Goal: Task Accomplishment & Management: Use online tool/utility

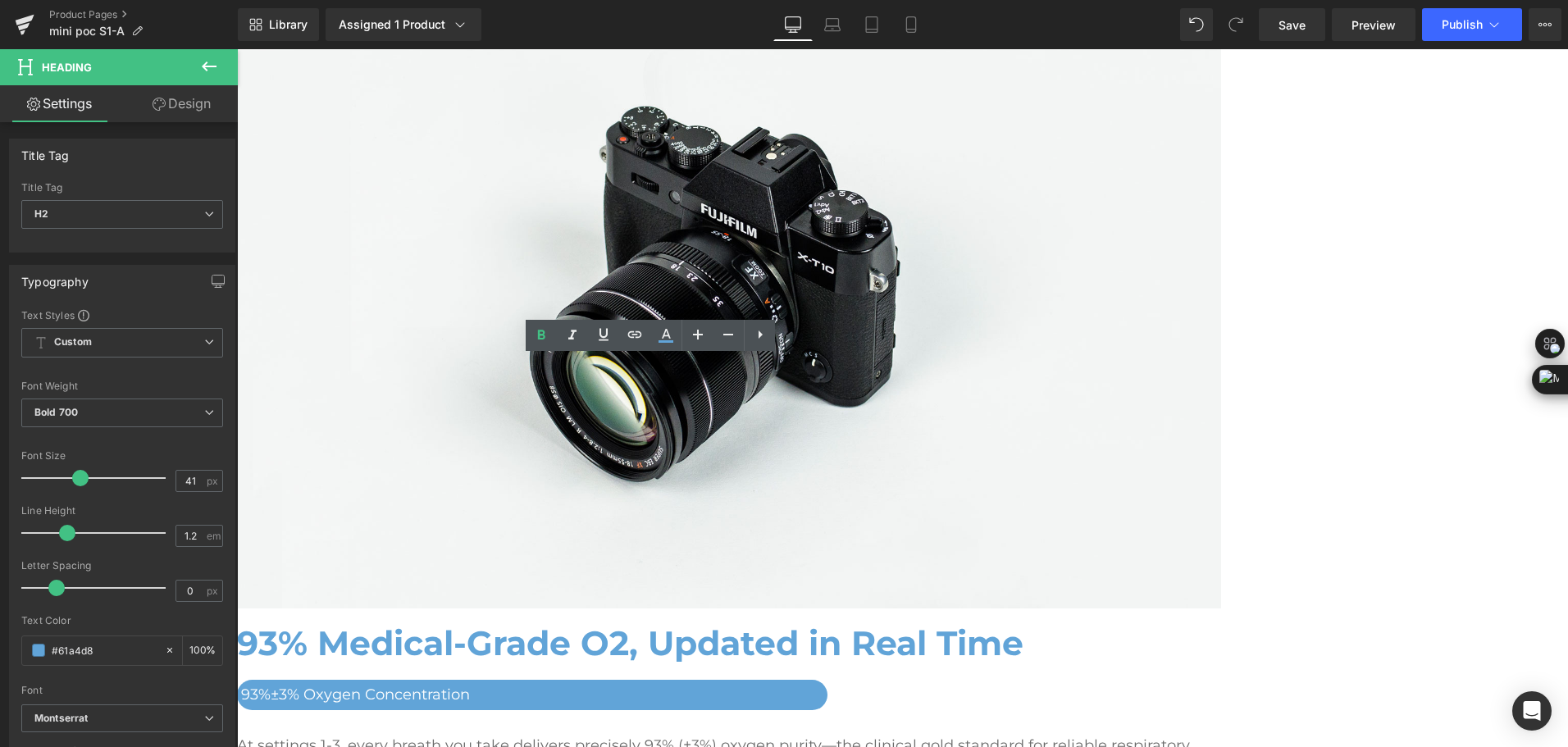
scroll to position [2212, 0]
drag, startPoint x: 237, startPoint y: 49, endPoint x: 785, endPoint y: 374, distance: 637.1
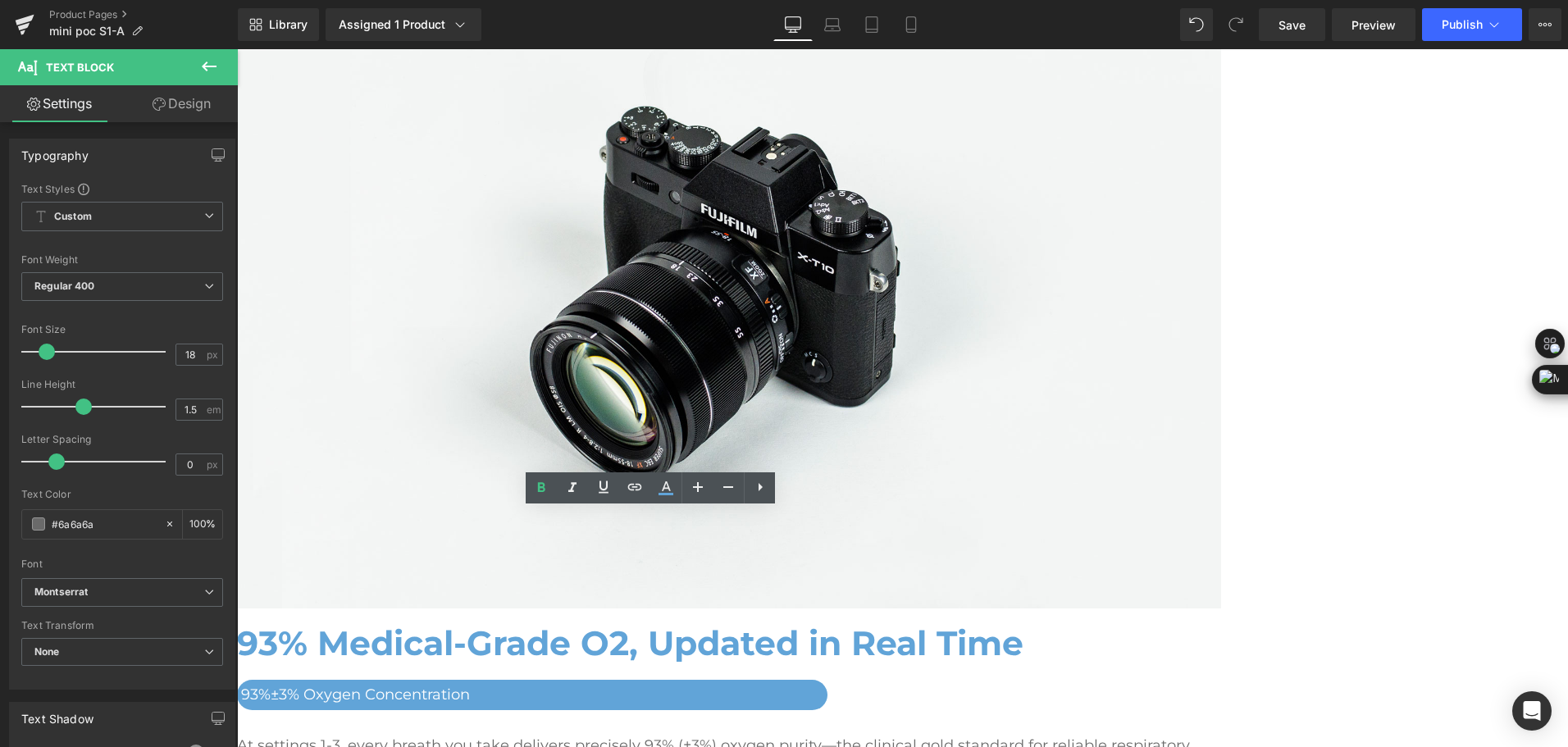
click at [237, 49] on span "Row" at bounding box center [237, 49] width 0 height 0
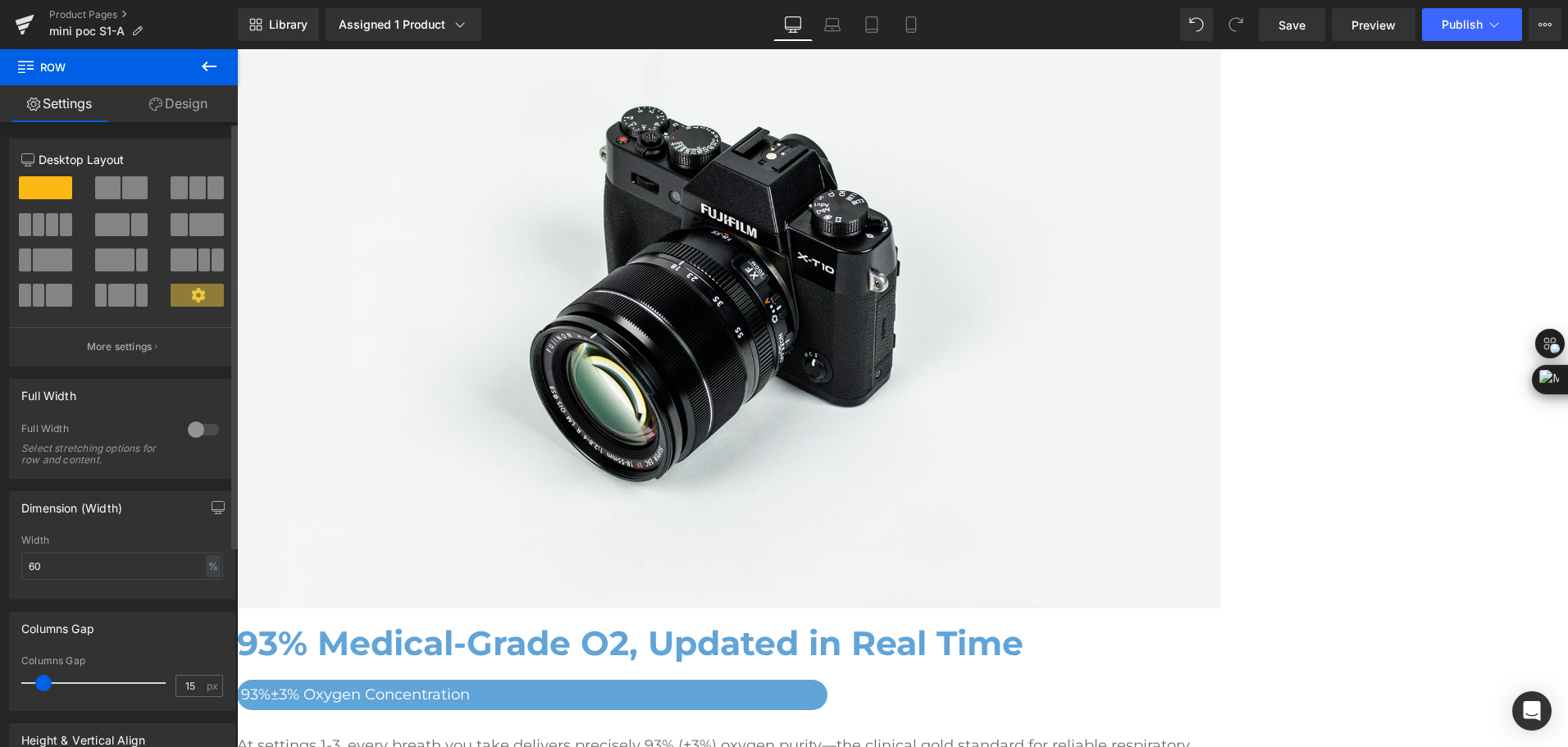
click at [115, 194] on span at bounding box center [107, 188] width 26 height 23
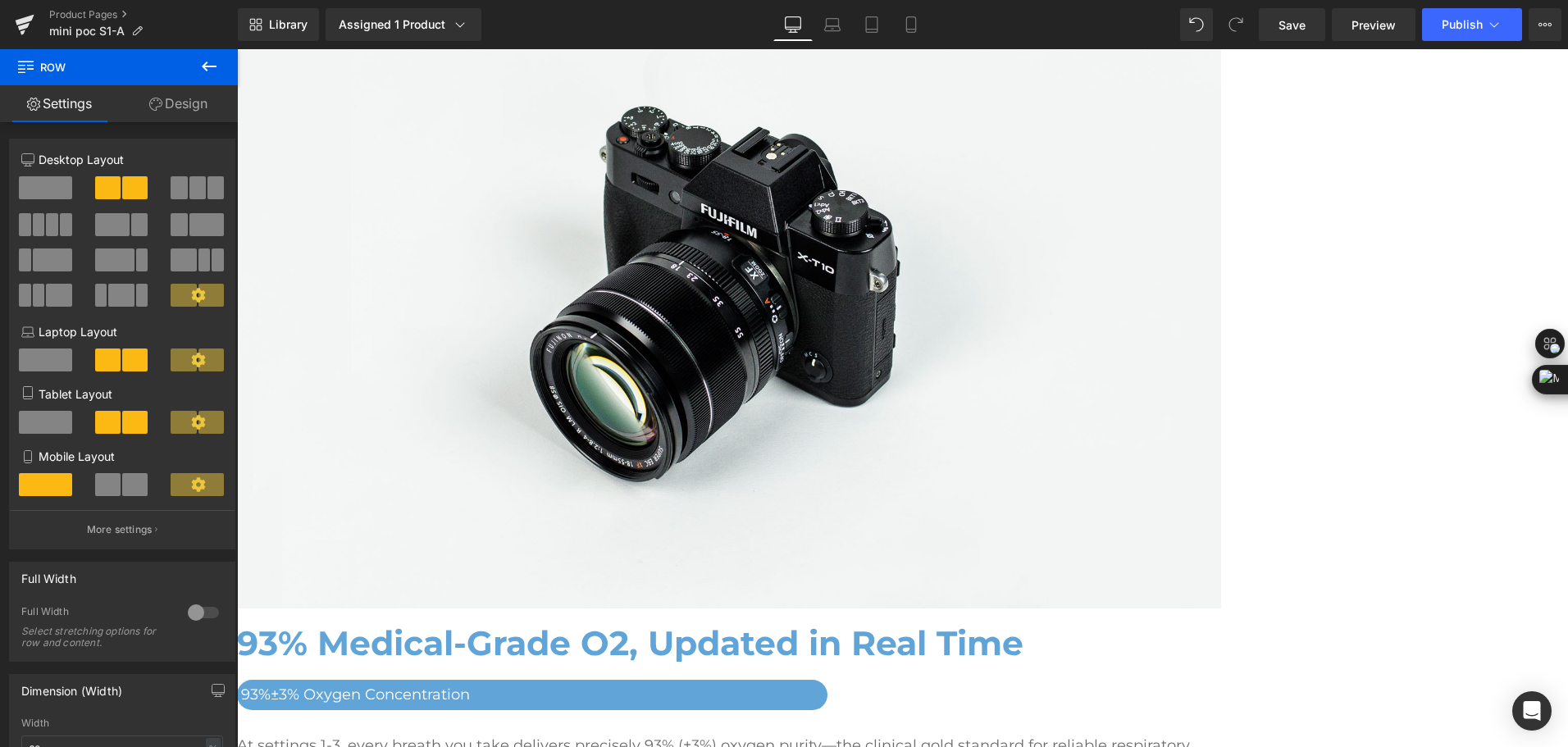
click at [237, 49] on span at bounding box center [237, 49] width 0 height 0
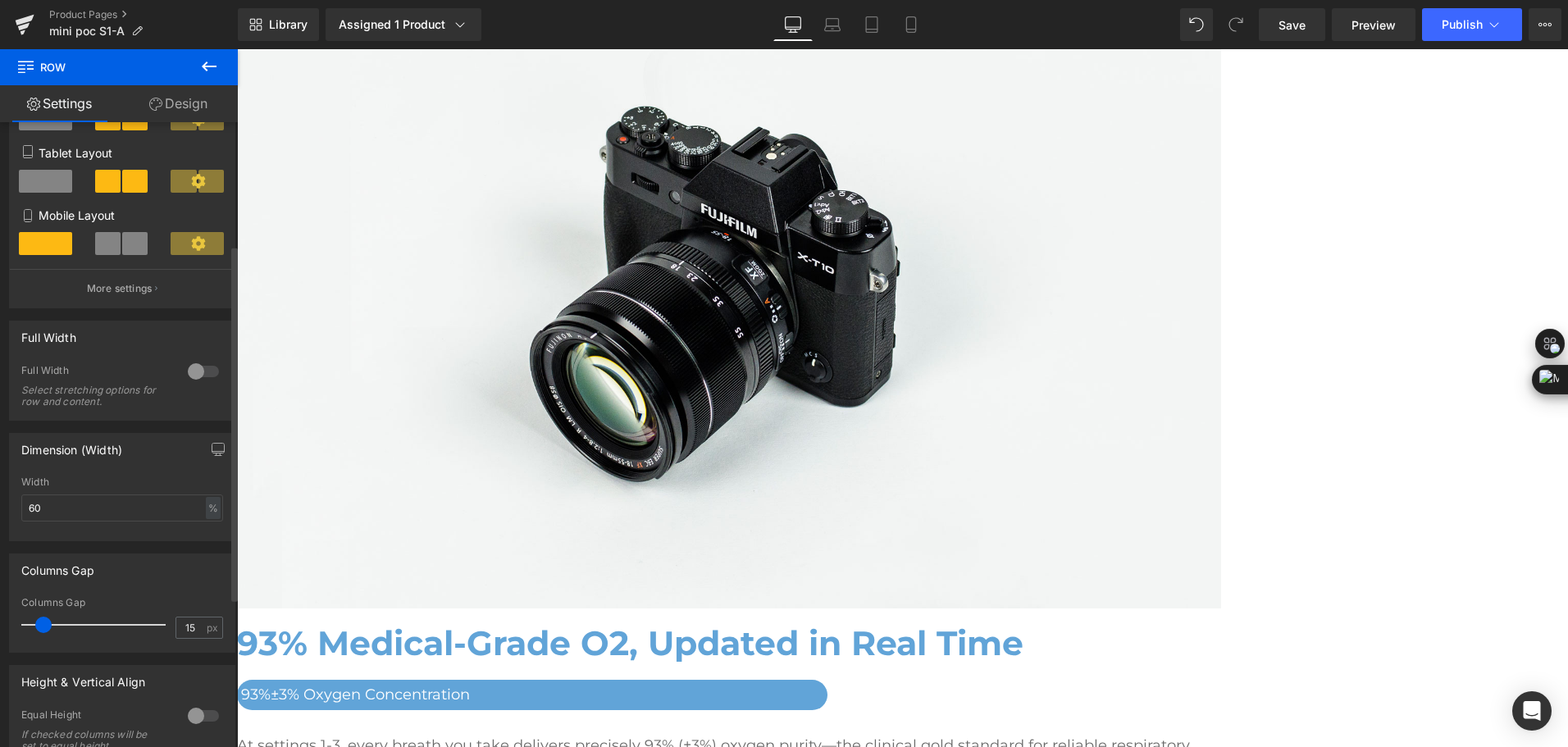
scroll to position [246, 0]
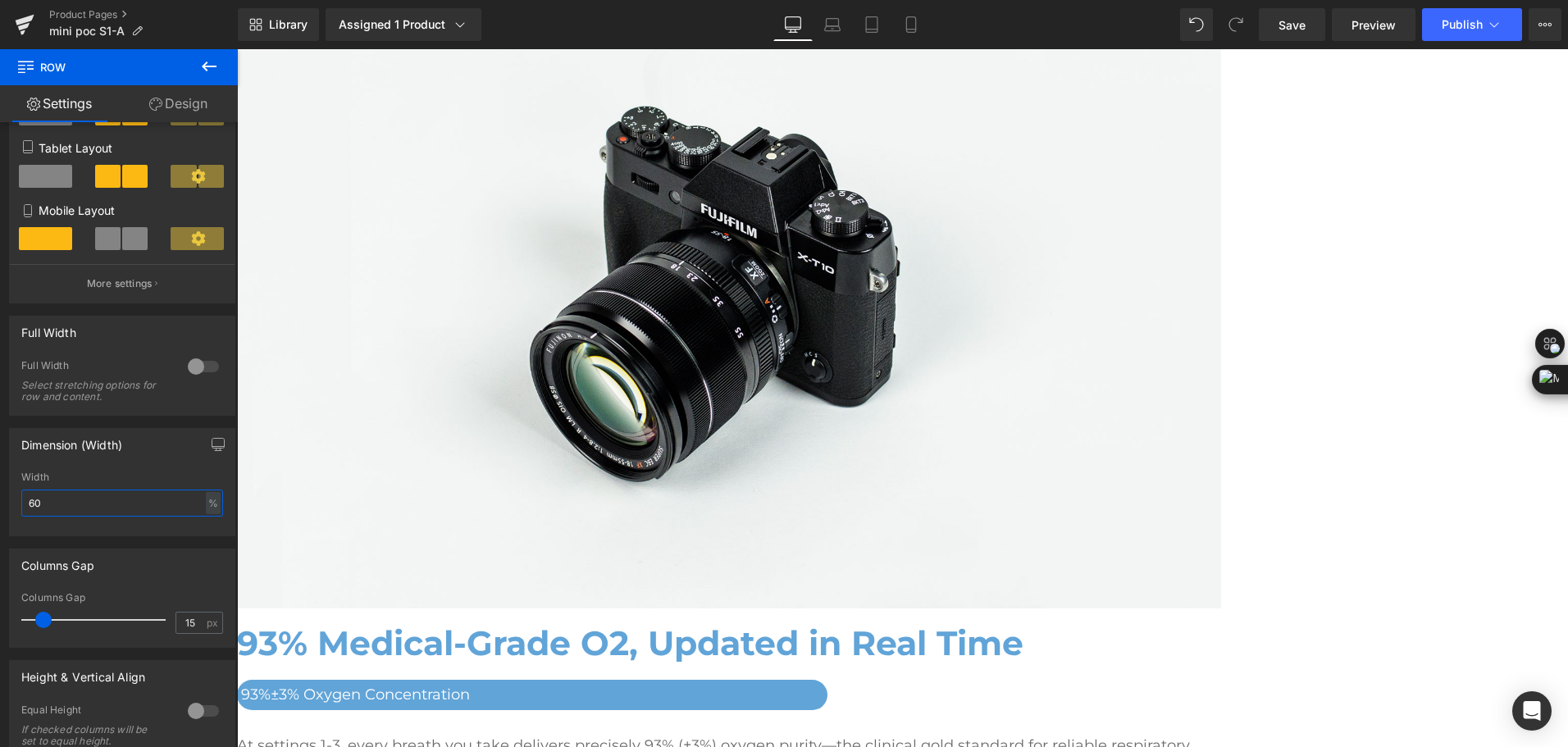
drag, startPoint x: 57, startPoint y: 507, endPoint x: -3, endPoint y: 496, distance: 61.0
click at [0, 496] on html "Row You are previewing how the will restyle your page. You can not edit Element…" at bounding box center [784, 374] width 1568 height 747
click at [237, 49] on link "Text Block" at bounding box center [237, 49] width 0 height 0
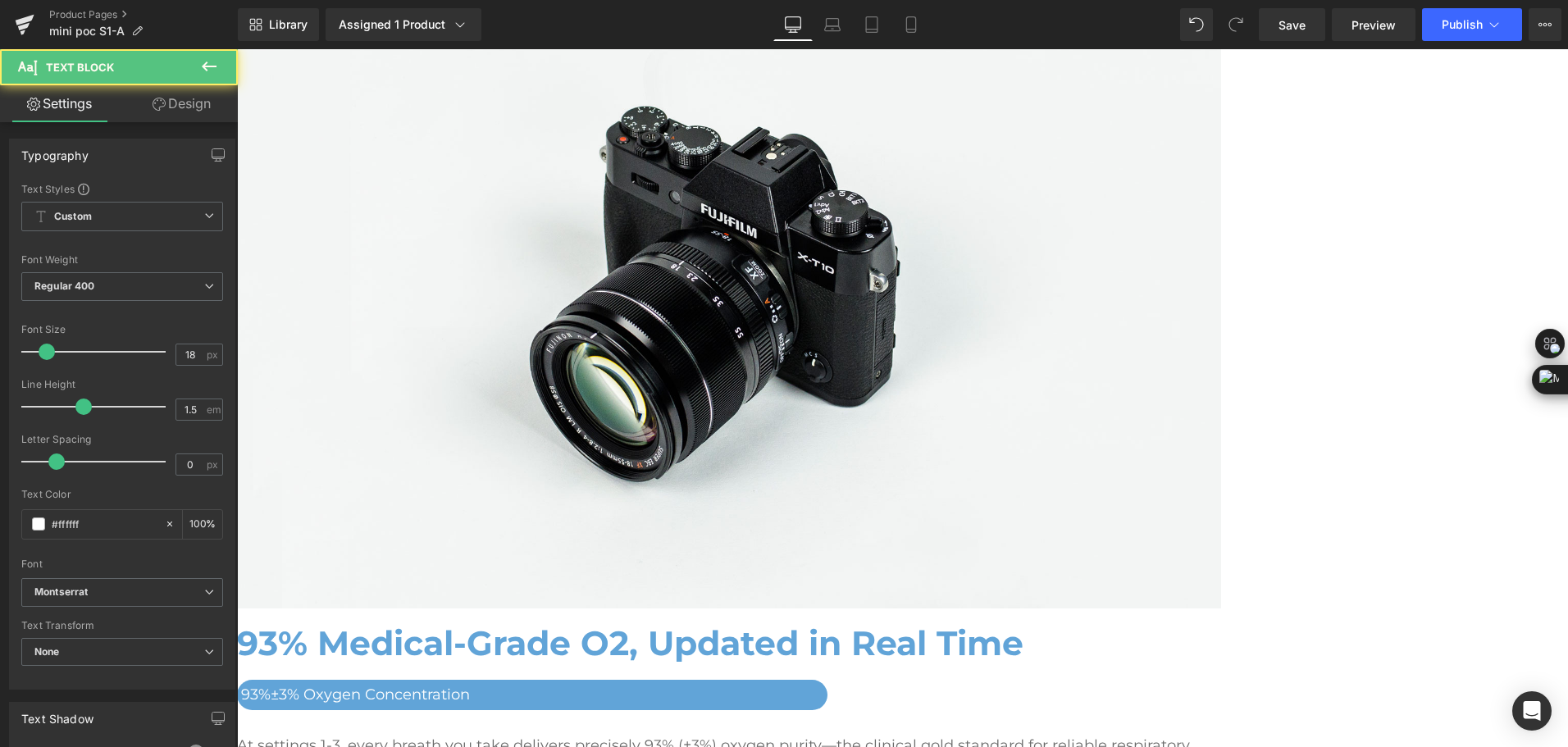
click at [237, 49] on icon at bounding box center [237, 49] width 0 height 0
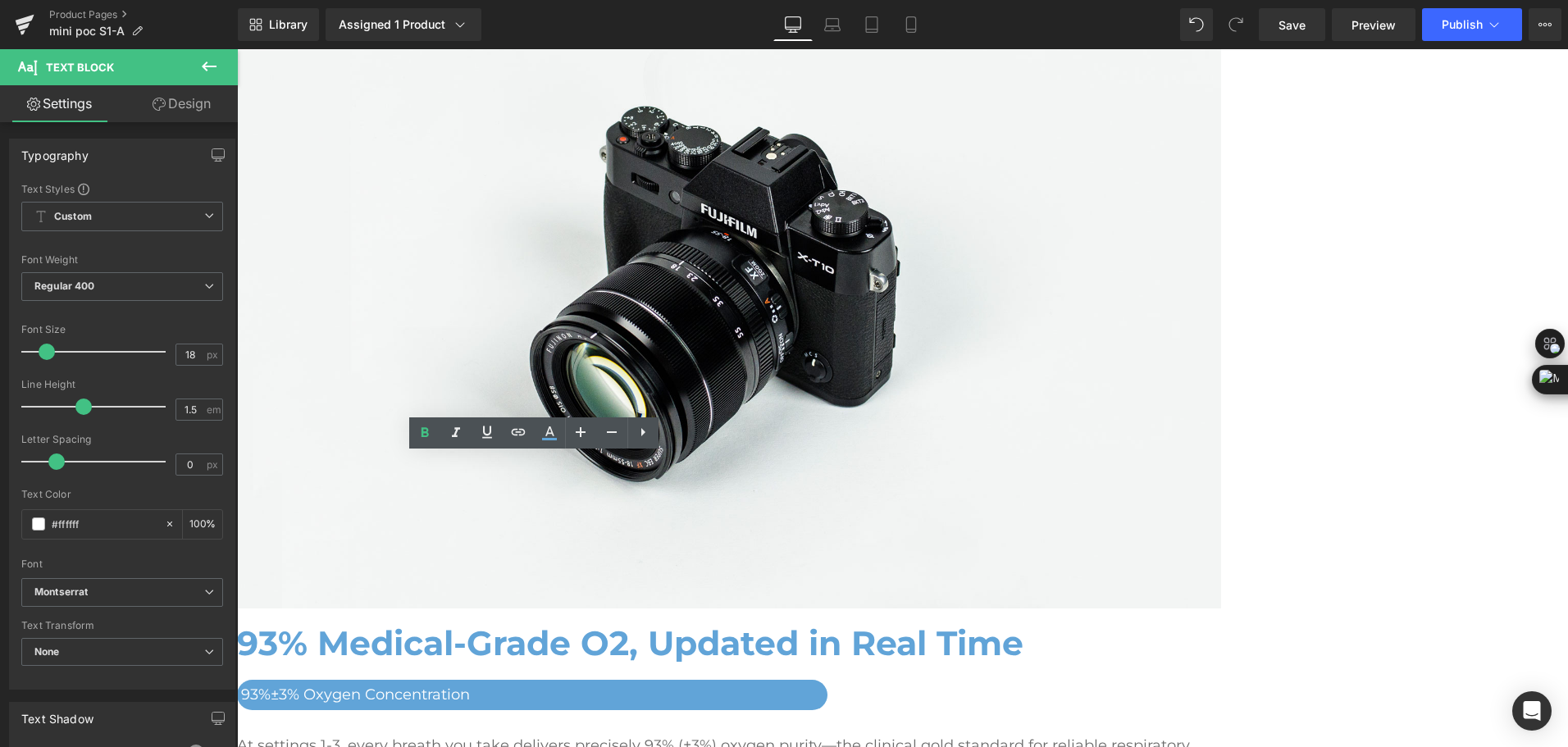
drag, startPoint x: 479, startPoint y: 474, endPoint x: 588, endPoint y: 495, distance: 111.0
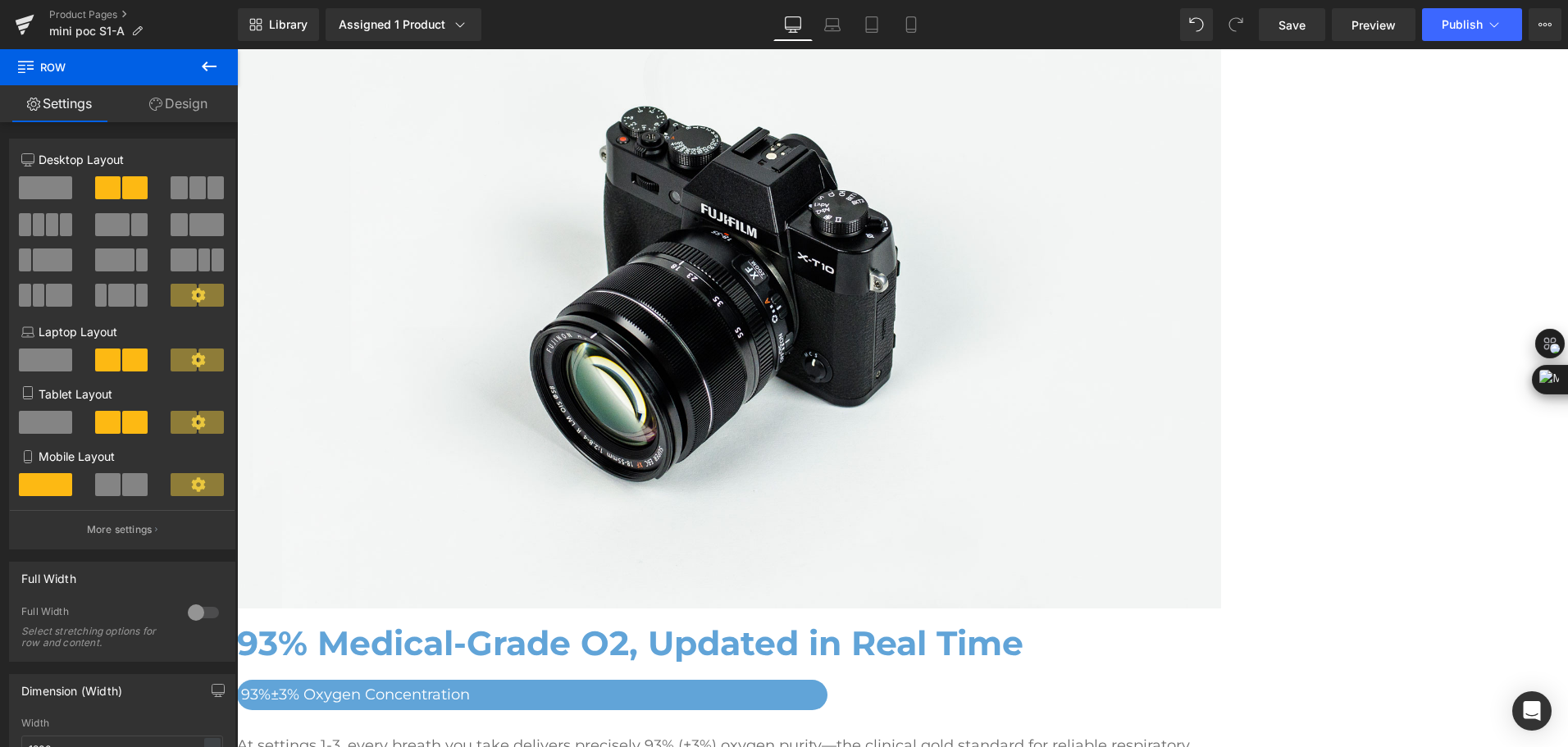
click at [237, 49] on icon at bounding box center [237, 49] width 0 height 0
drag, startPoint x: 518, startPoint y: 520, endPoint x: 681, endPoint y: 458, distance: 174.4
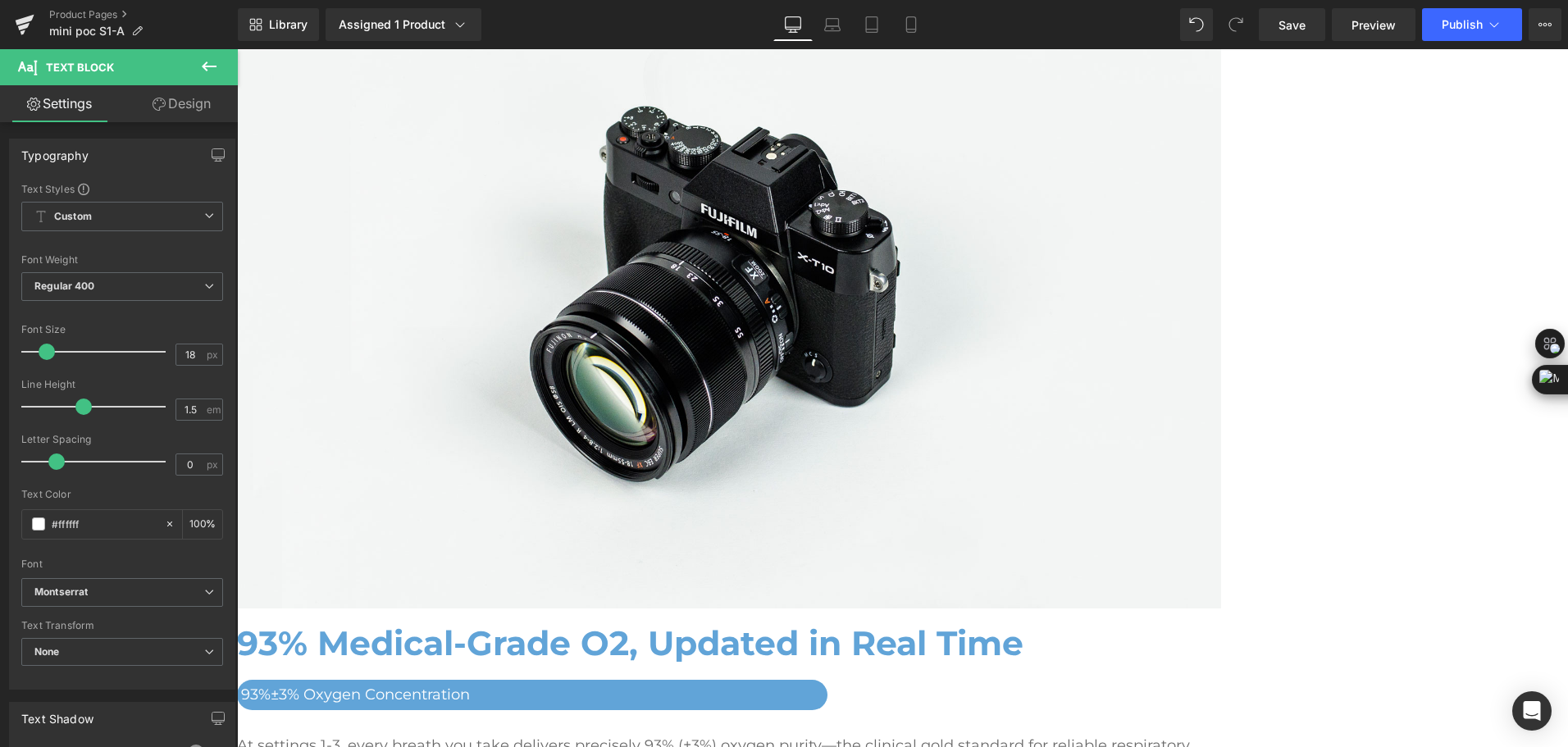
click at [237, 49] on icon at bounding box center [237, 49] width 0 height 0
click at [237, 49] on link at bounding box center [237, 49] width 0 height 0
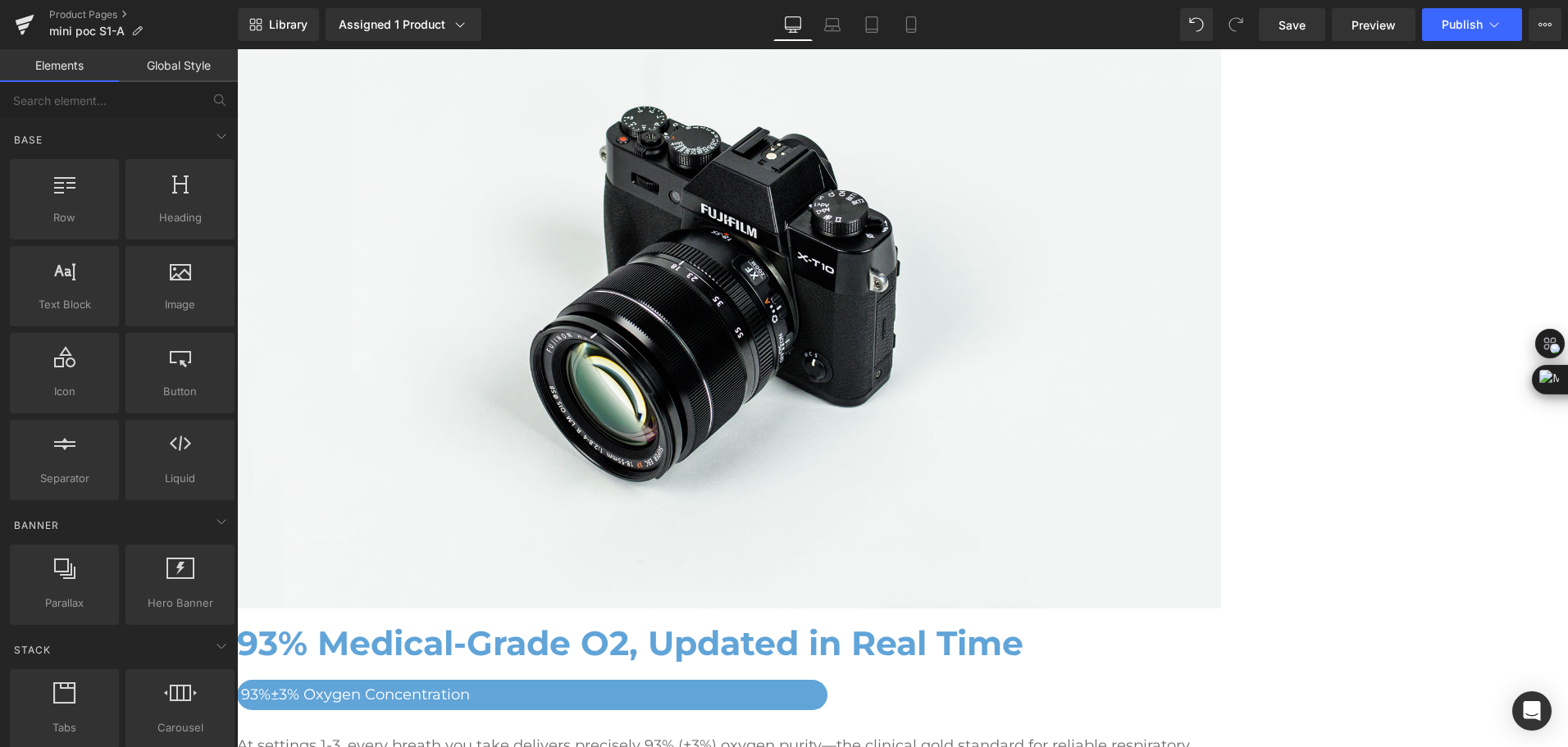
click at [237, 49] on link at bounding box center [237, 49] width 0 height 0
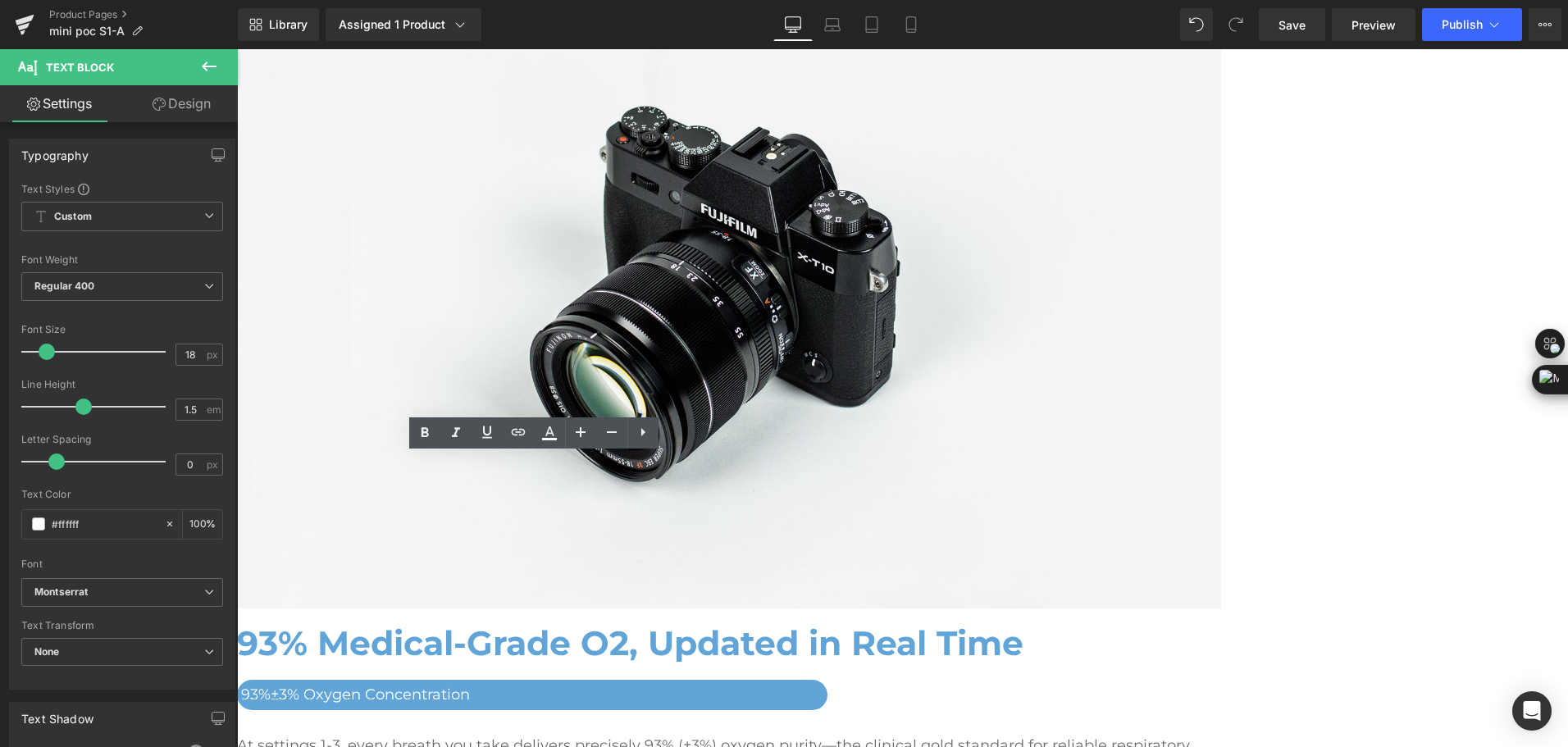
drag, startPoint x: 522, startPoint y: 472, endPoint x: 560, endPoint y: 470, distance: 38.1
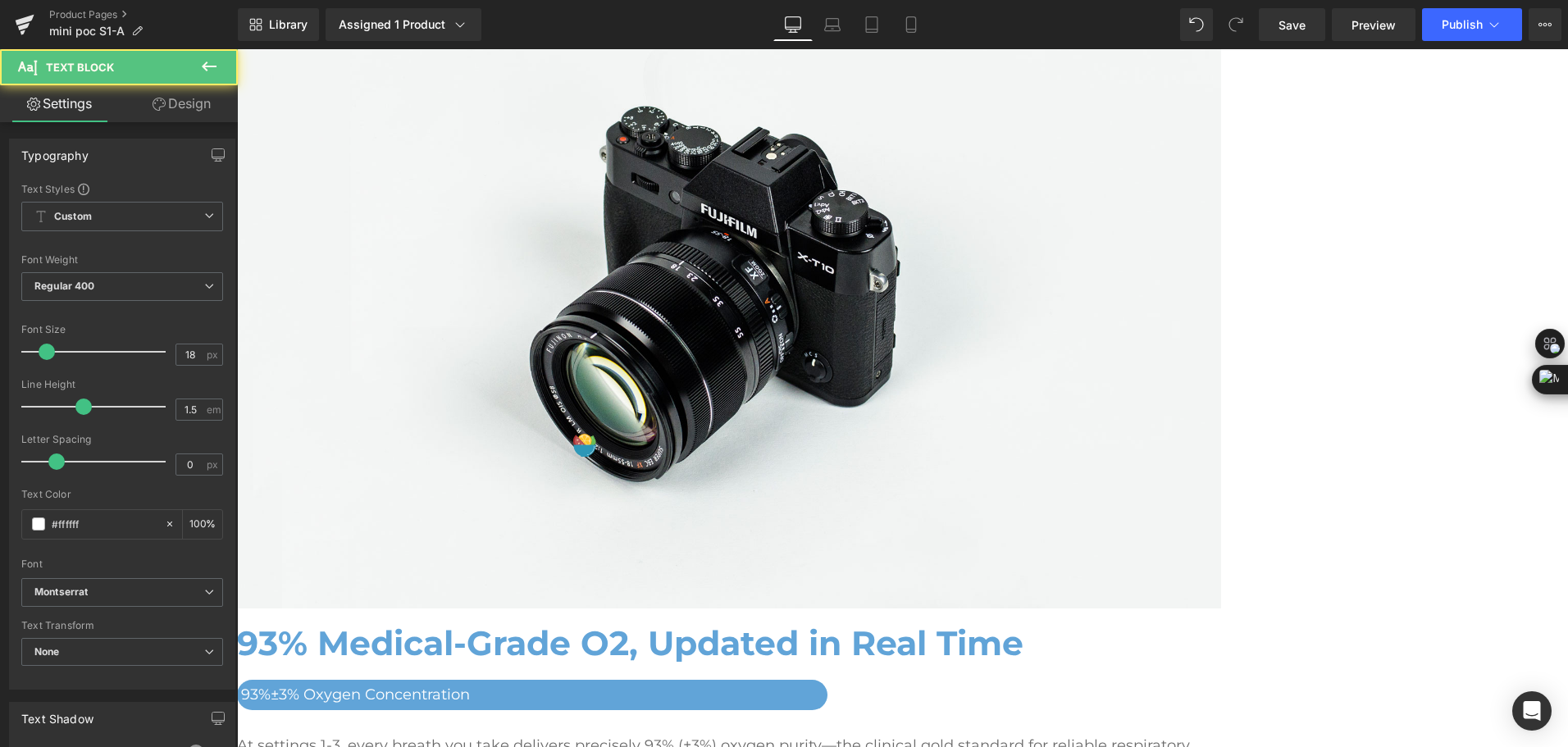
click at [613, 420] on link at bounding box center [611, 432] width 31 height 31
type input "16"
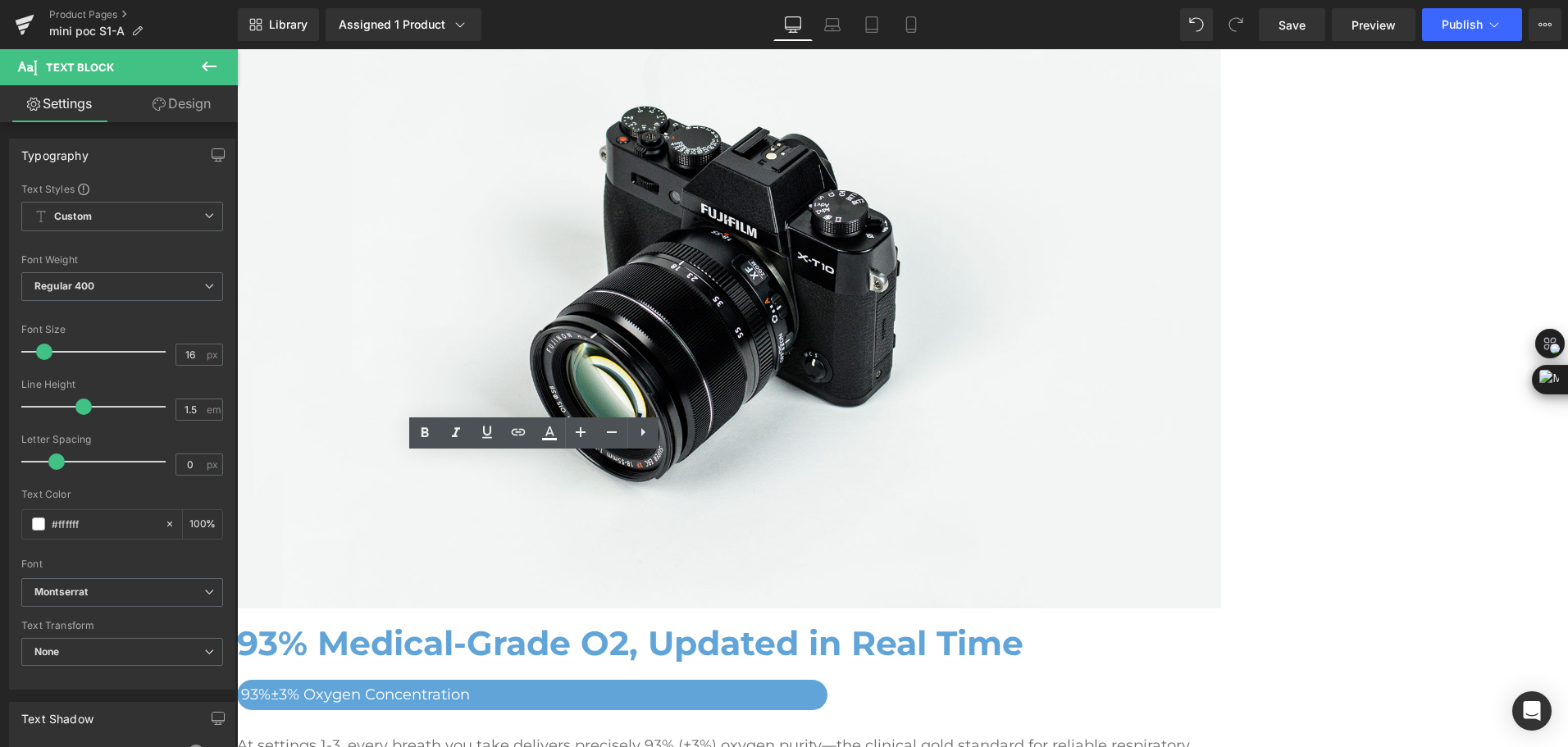
click at [237, 49] on icon at bounding box center [237, 49] width 0 height 0
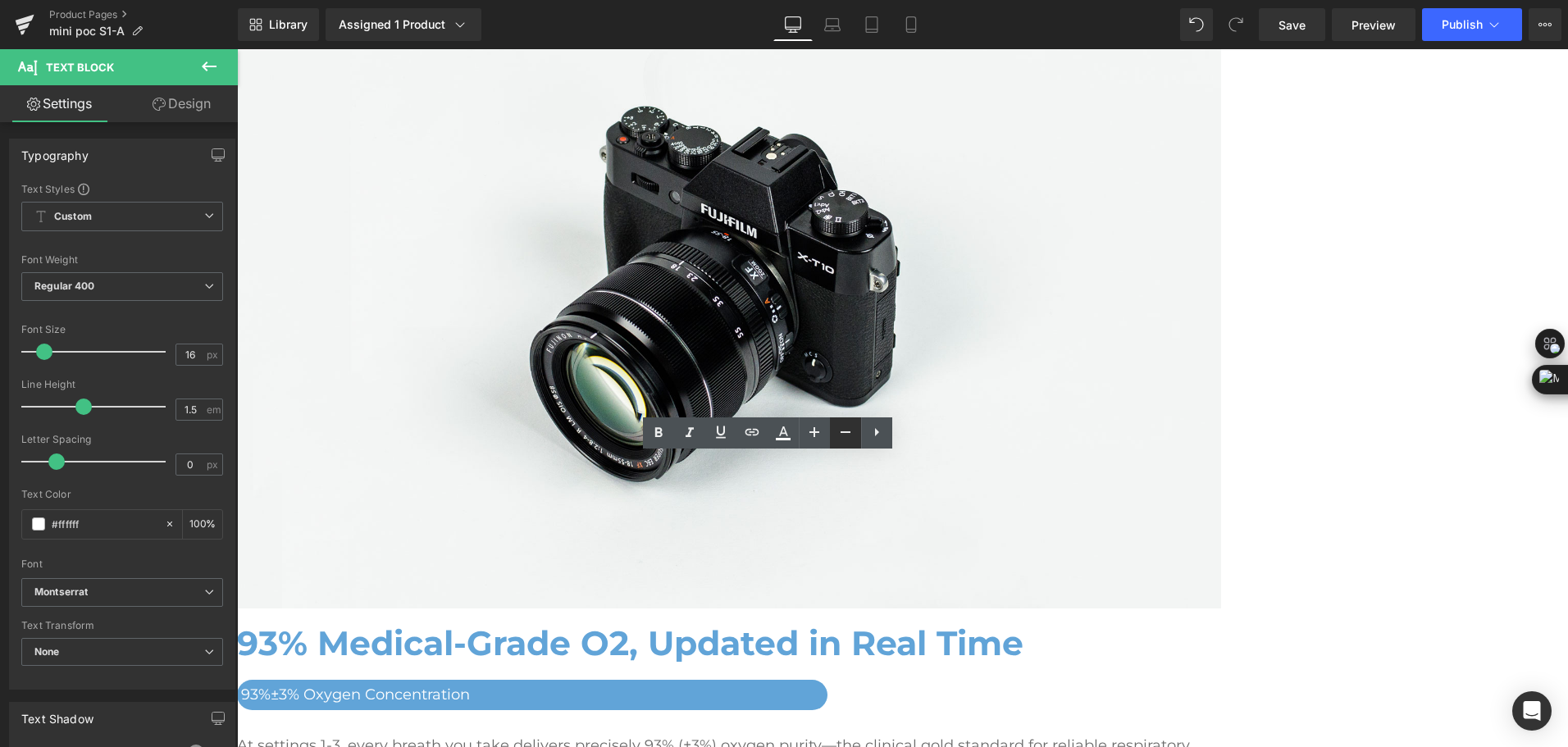
click at [850, 443] on link at bounding box center [845, 432] width 31 height 31
drag, startPoint x: 692, startPoint y: 468, endPoint x: 668, endPoint y: 468, distance: 24.0
drag, startPoint x: 675, startPoint y: 470, endPoint x: 843, endPoint y: 474, distance: 168.0
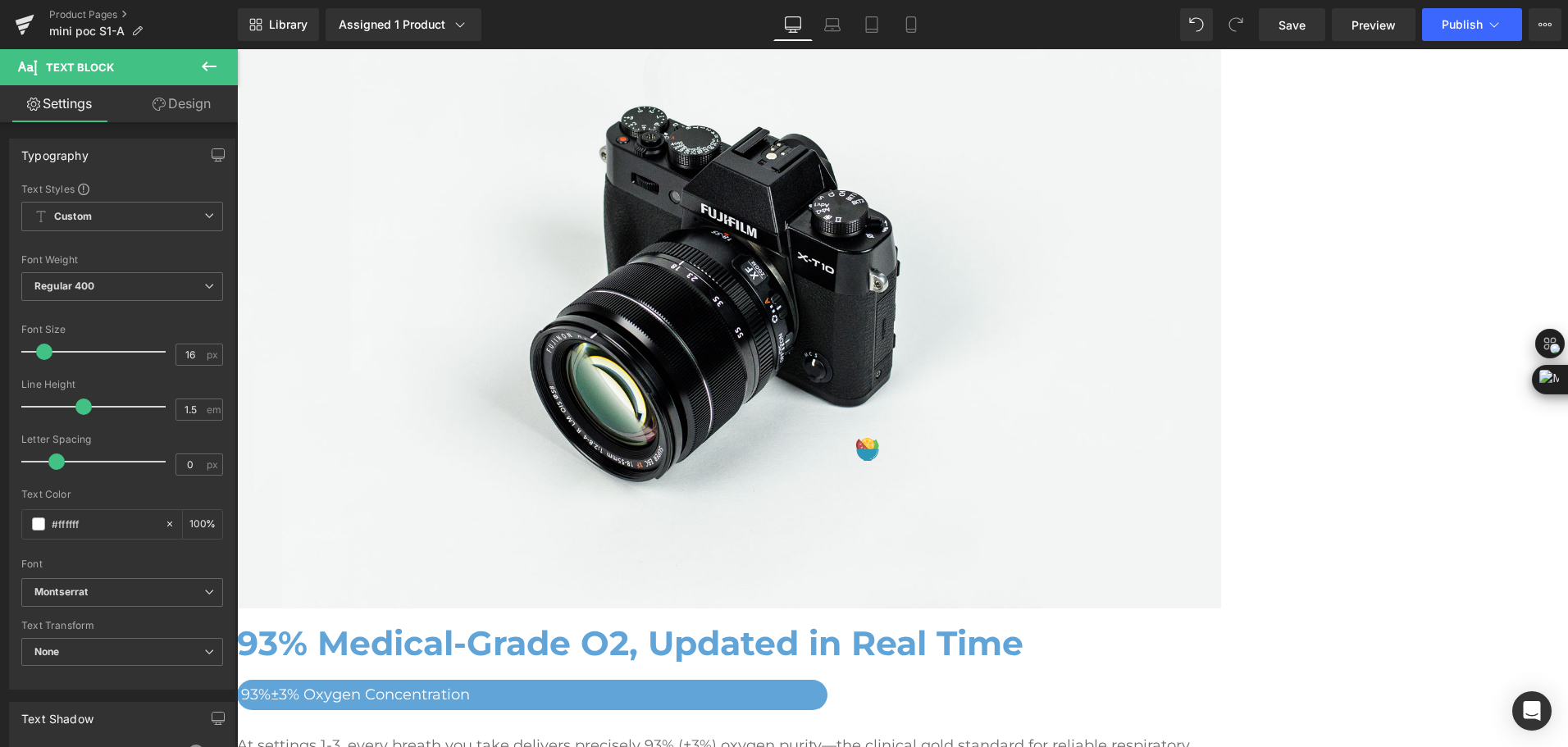
click at [1478, 427] on div "Mini Portable O2 Concentrator Heading Compact as a Water Bottle, Powerful as an…" at bounding box center [902, 738] width 1331 height 5570
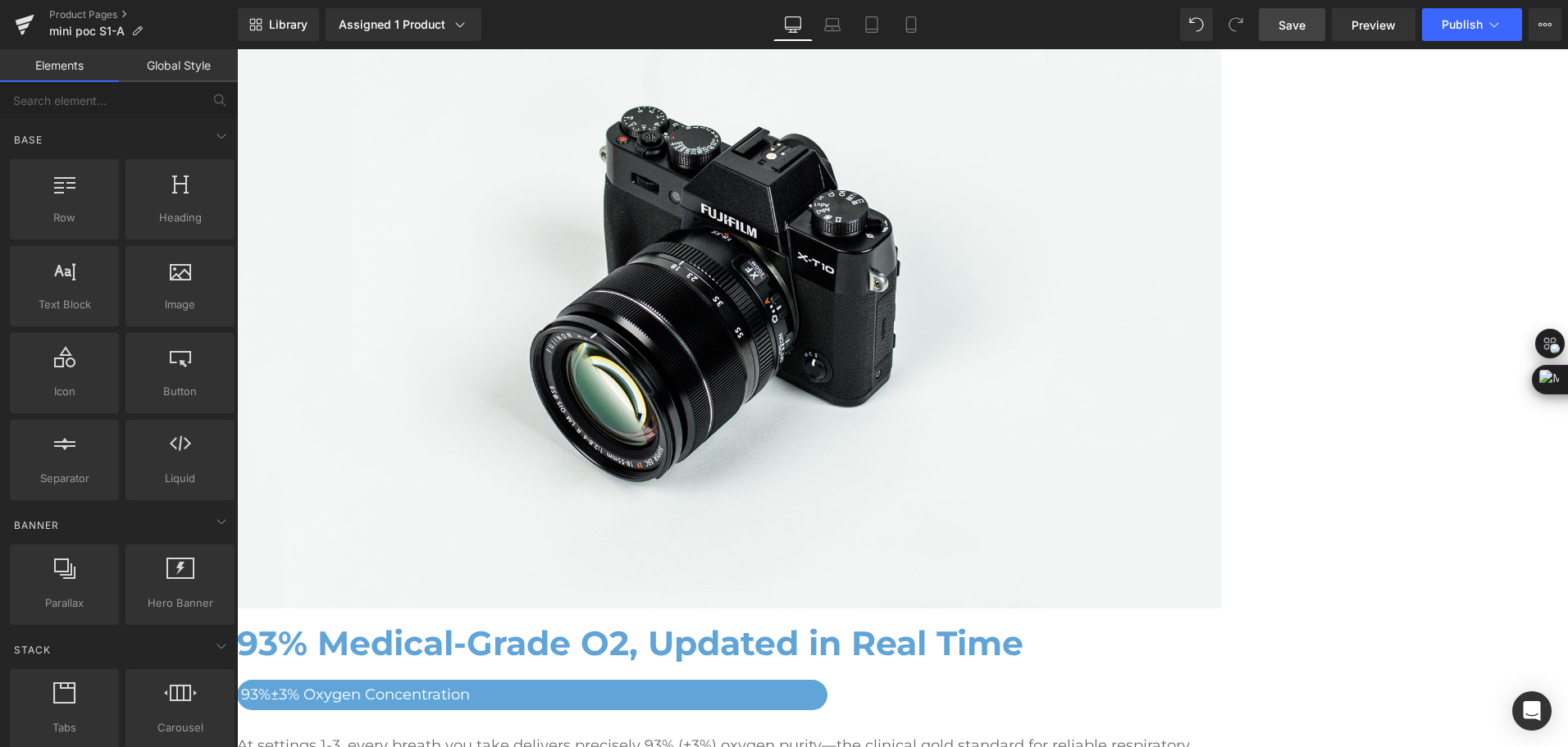
click at [1284, 30] on span "Save" at bounding box center [1291, 25] width 27 height 17
click at [1290, 20] on span "Save" at bounding box center [1291, 25] width 27 height 17
click at [664, 25] on div "Library Assigned 1 Product Product Preview Mini Portable O2 Concentrator Manage…" at bounding box center [903, 25] width 1330 height 33
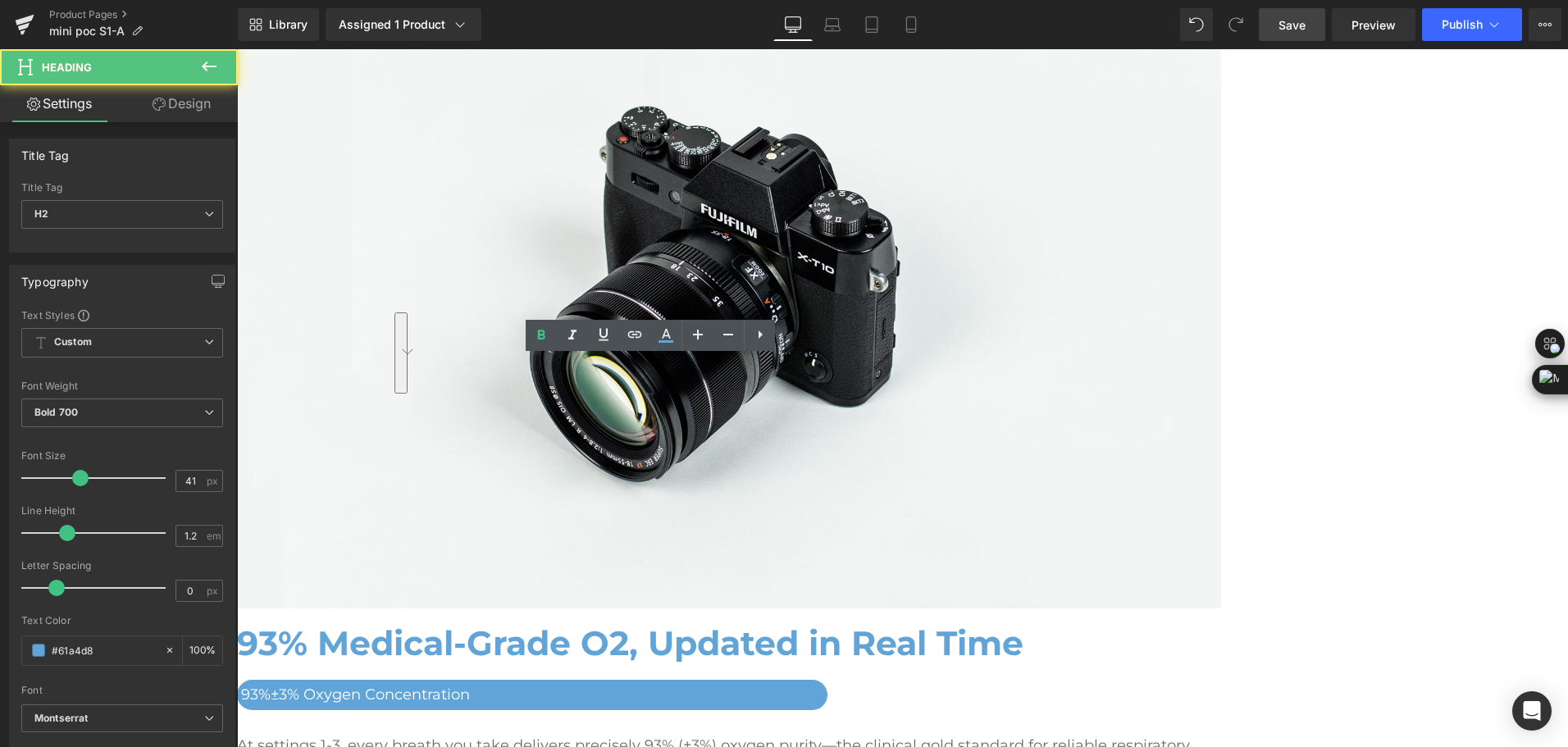
drag, startPoint x: 428, startPoint y: 376, endPoint x: 549, endPoint y: 423, distance: 129.8
drag, startPoint x: 422, startPoint y: 373, endPoint x: 654, endPoint y: 432, distance: 239.4
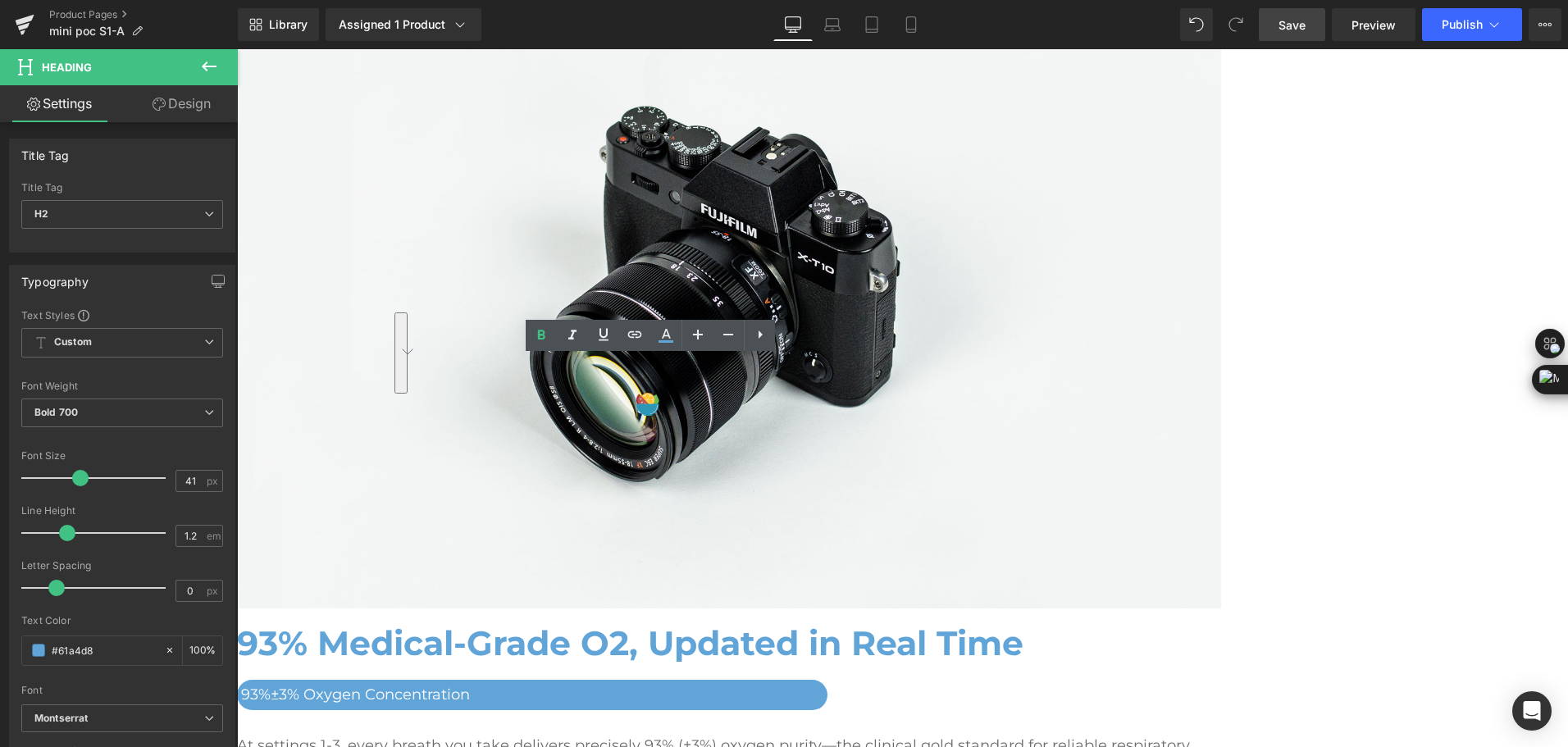
drag, startPoint x: 543, startPoint y: 401, endPoint x: 421, endPoint y: 372, distance: 125.4
copy h2 "Travel Ready: 9.2 Hours for Longer Outing"
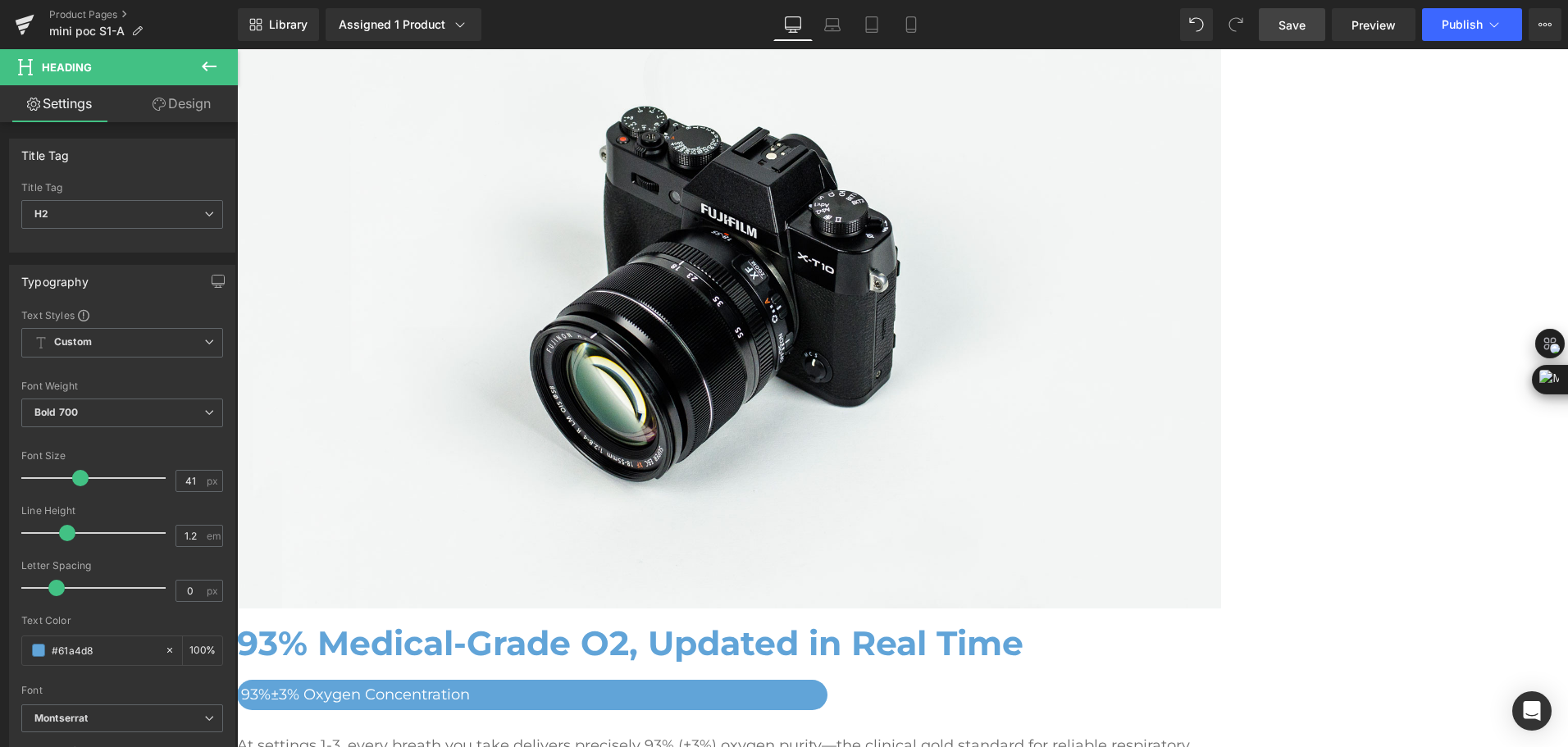
click at [1295, 28] on span "Save" at bounding box center [1291, 25] width 27 height 17
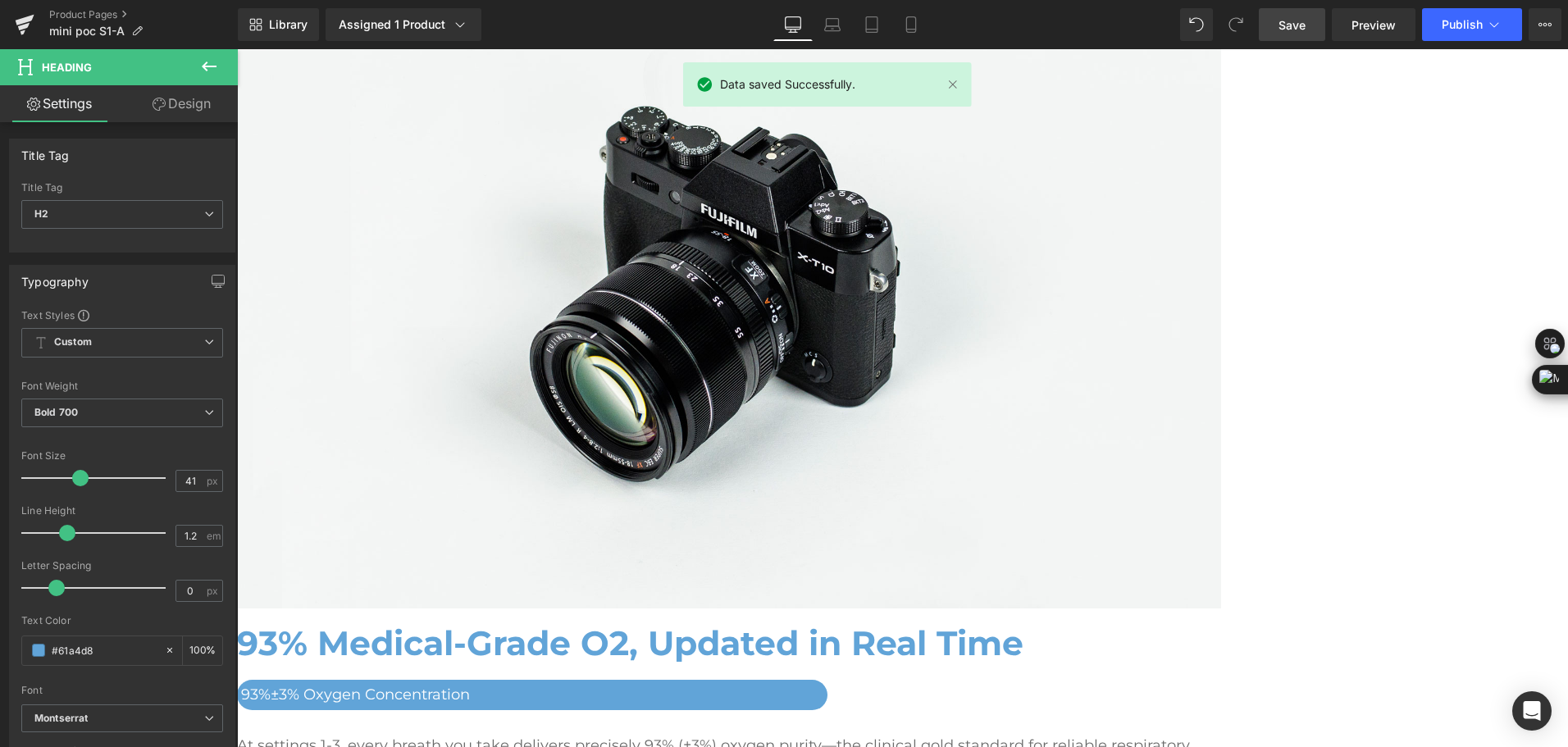
click at [237, 49] on span "Heading" at bounding box center [237, 49] width 0 height 0
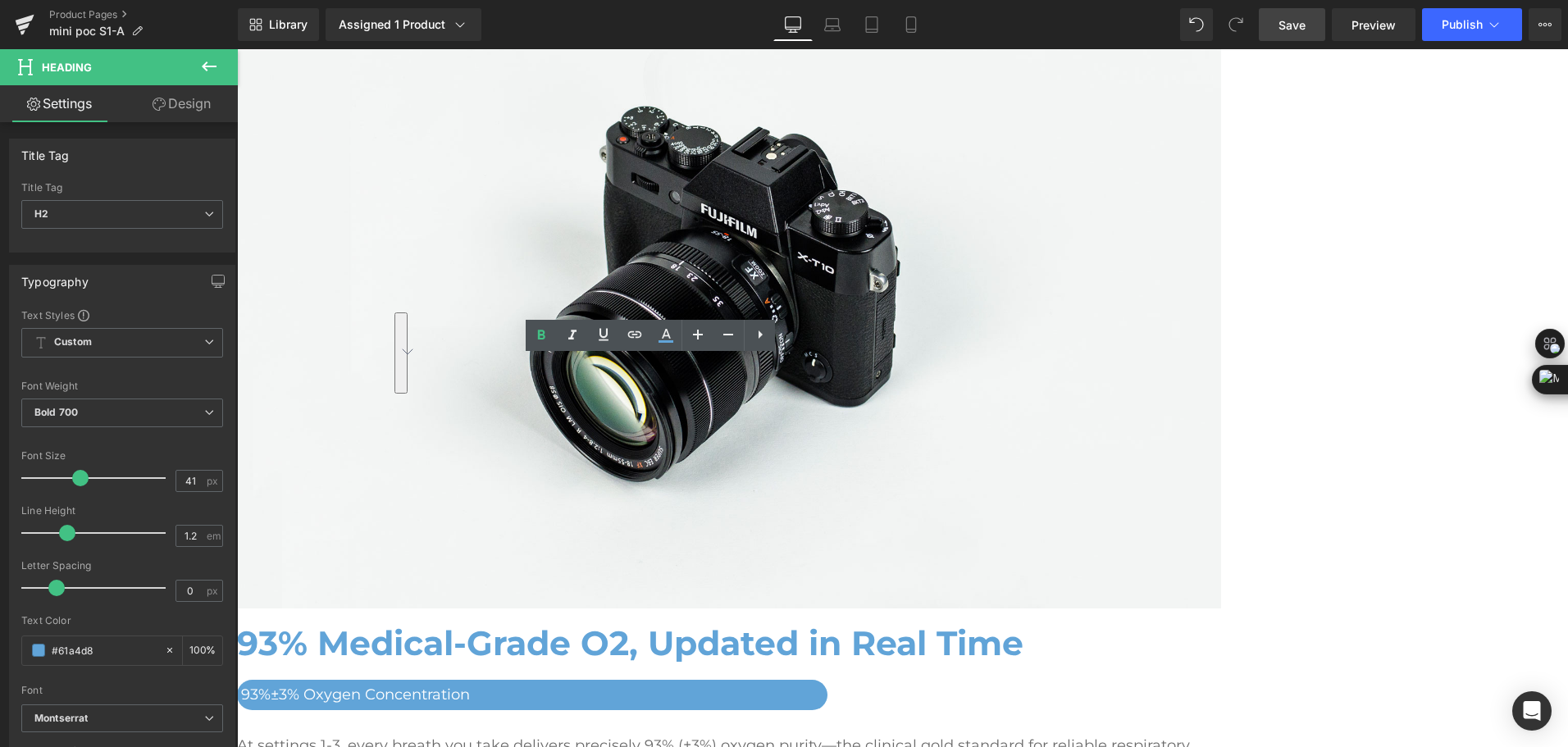
drag, startPoint x: 418, startPoint y: 378, endPoint x: 871, endPoint y: 416, distance: 454.6
copy h2 "Travel-Ready: Up to 9.2 Hours for Longer Outings"
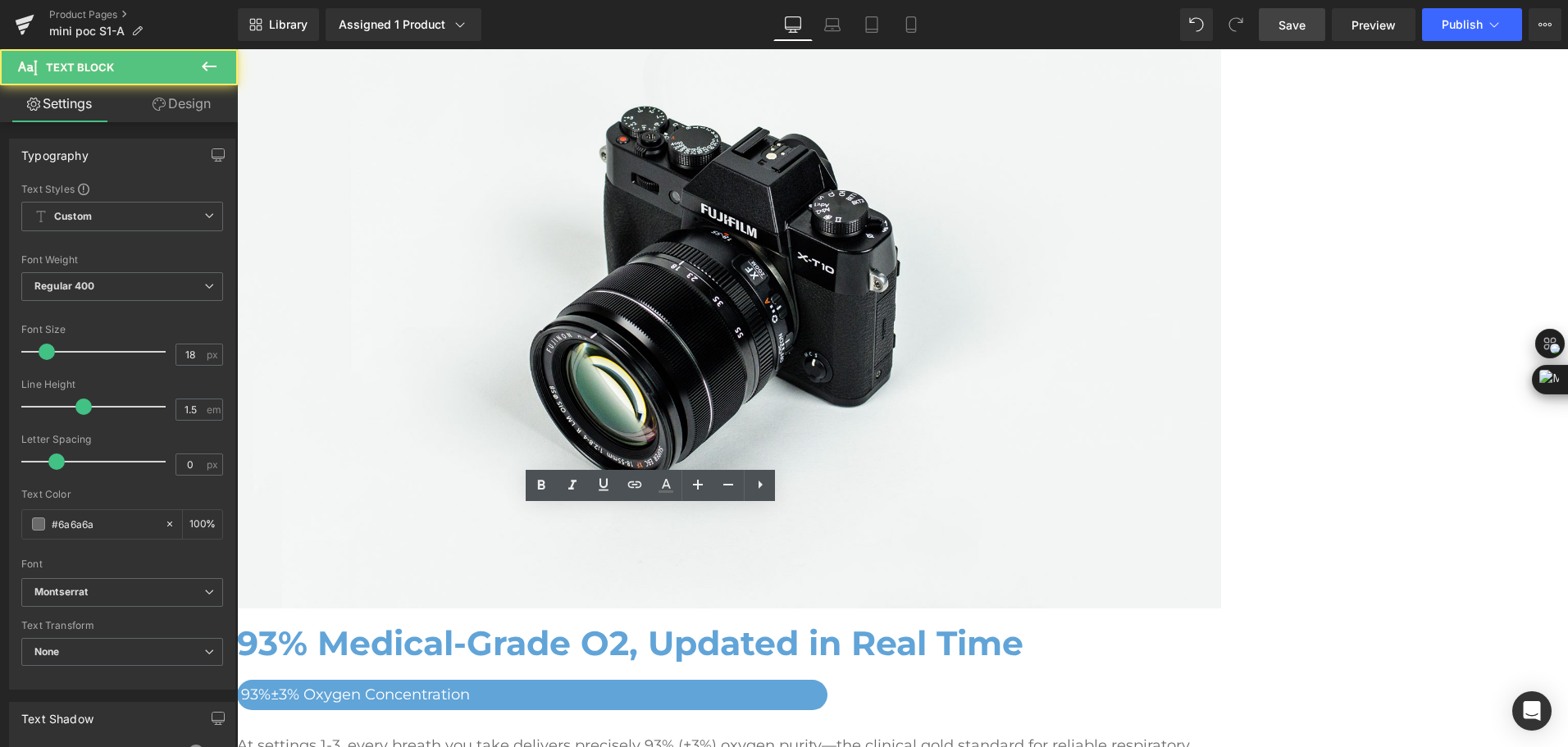
drag, startPoint x: 418, startPoint y: 518, endPoint x: 634, endPoint y: 592, distance: 228.3
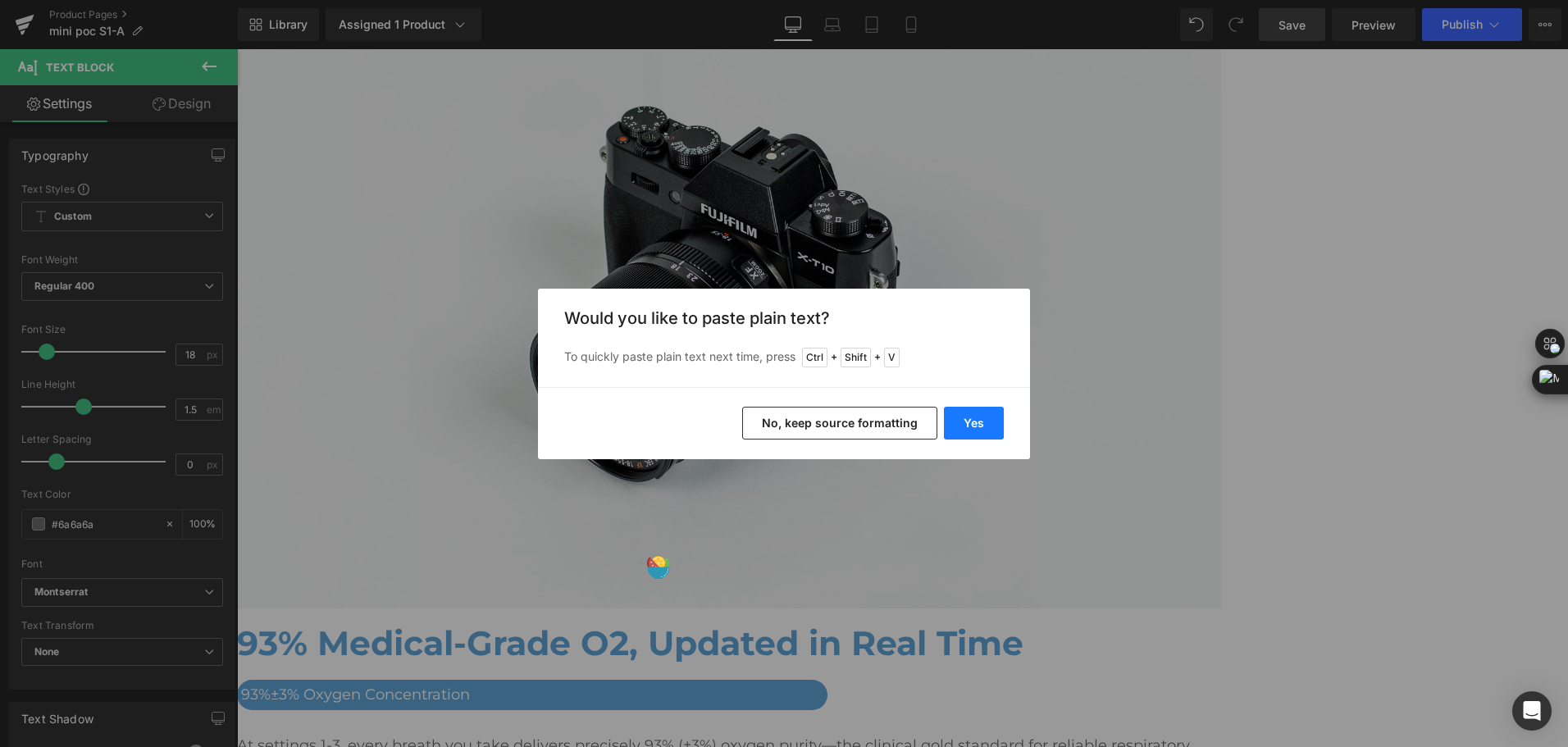
click at [976, 423] on button "Yes" at bounding box center [973, 423] width 60 height 33
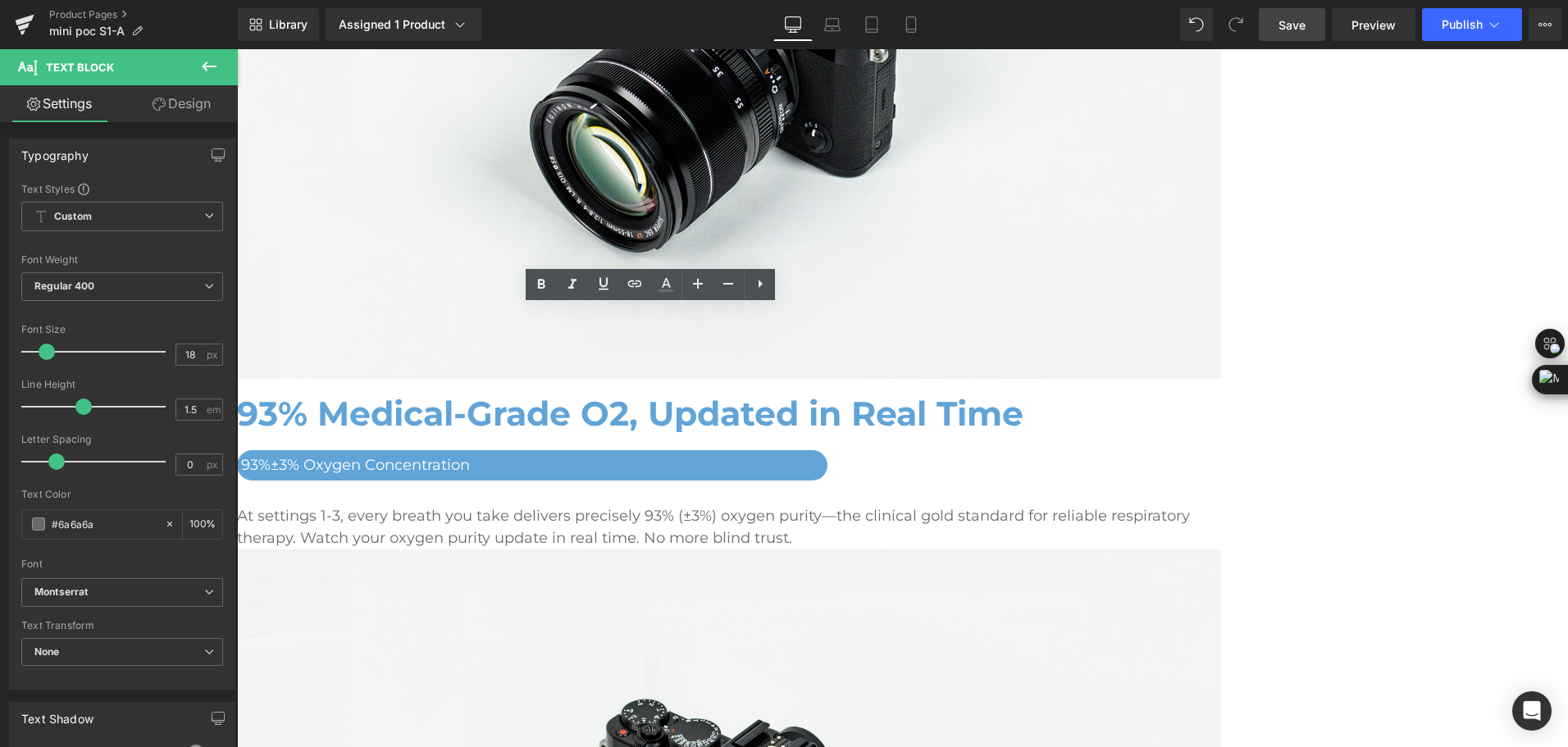
scroll to position [2458, 0]
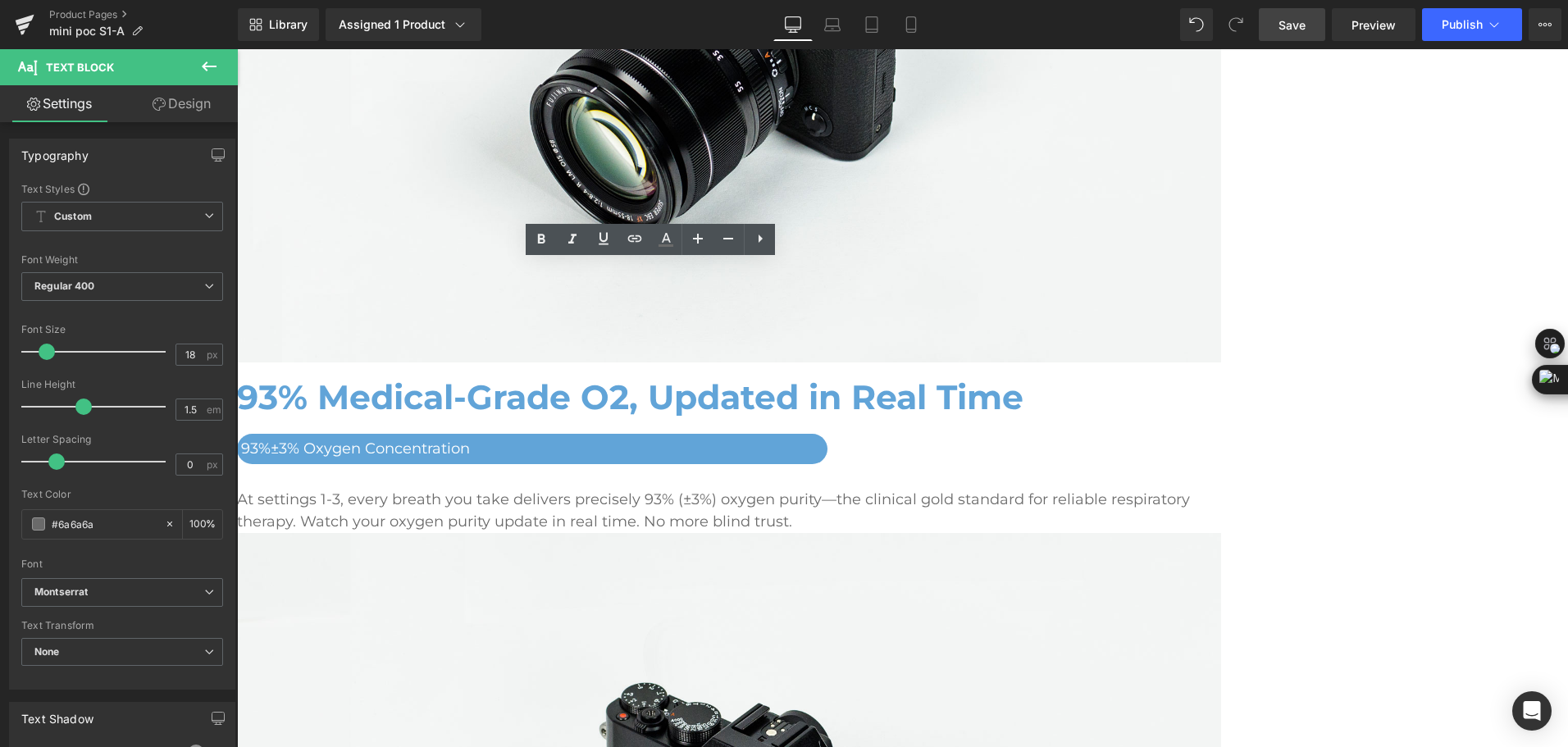
drag, startPoint x: 713, startPoint y: 293, endPoint x: 769, endPoint y: 294, distance: 56.0
click at [1308, 27] on link "Save" at bounding box center [1292, 25] width 67 height 33
